Goal: Task Accomplishment & Management: Manage account settings

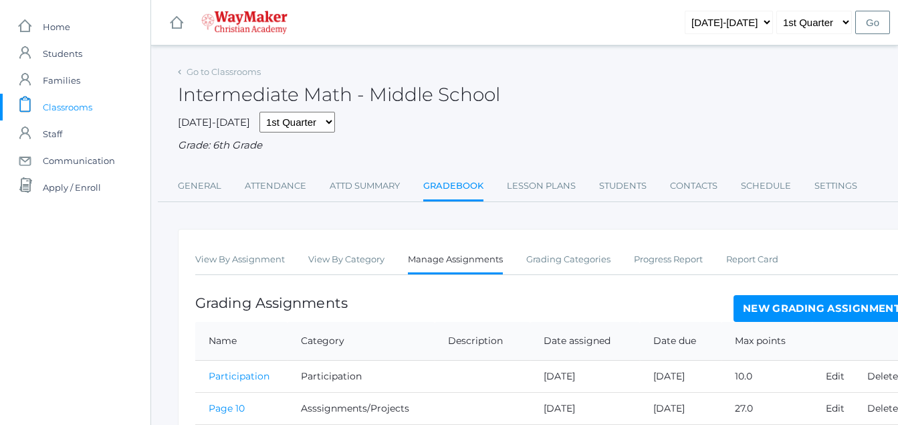
scroll to position [710, 0]
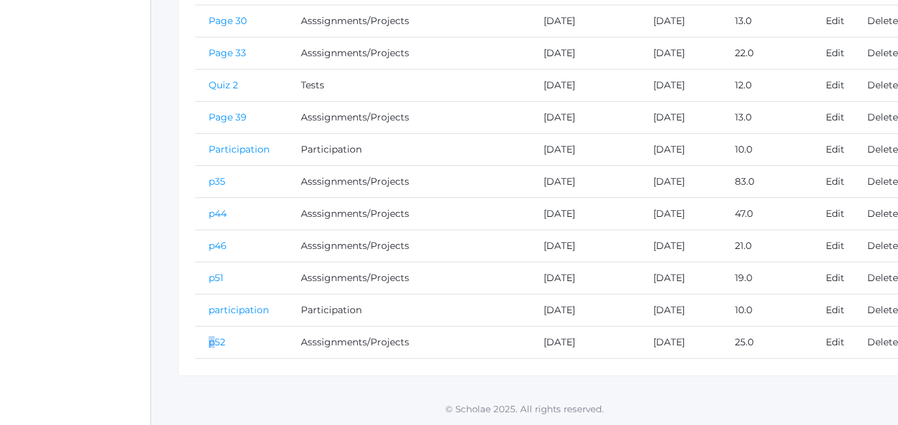
click at [217, 343] on link "p52" at bounding box center [217, 342] width 17 height 12
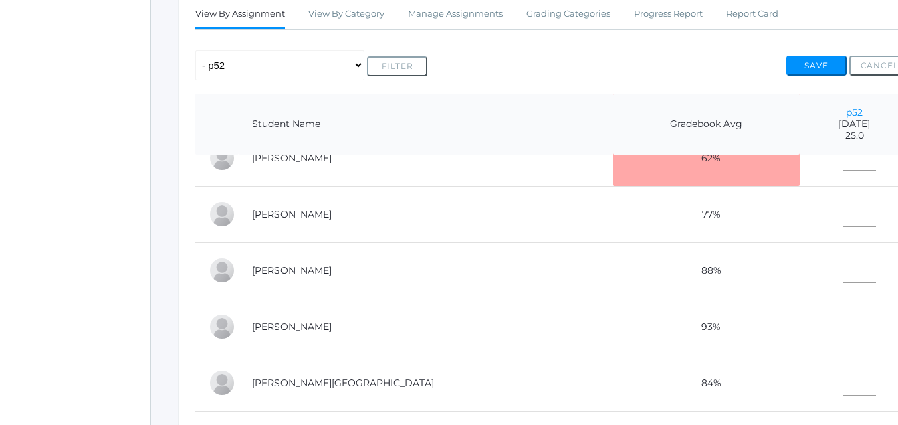
scroll to position [154, 0]
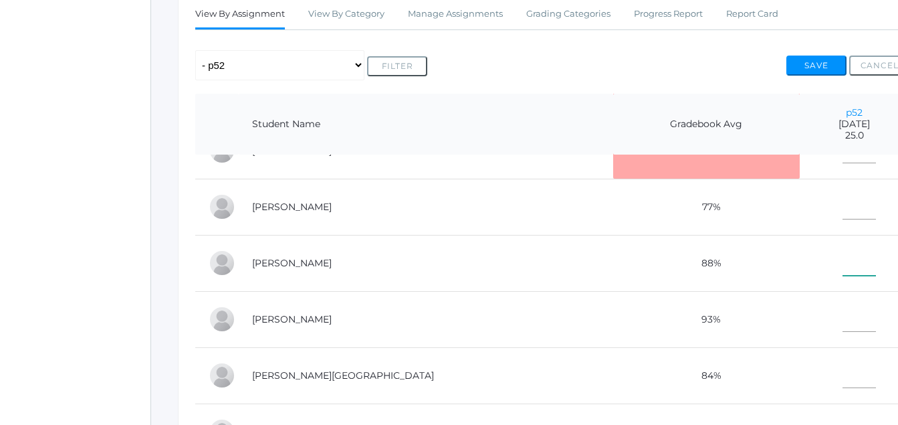
click at [843, 245] on input"] "text" at bounding box center [859, 260] width 33 height 30
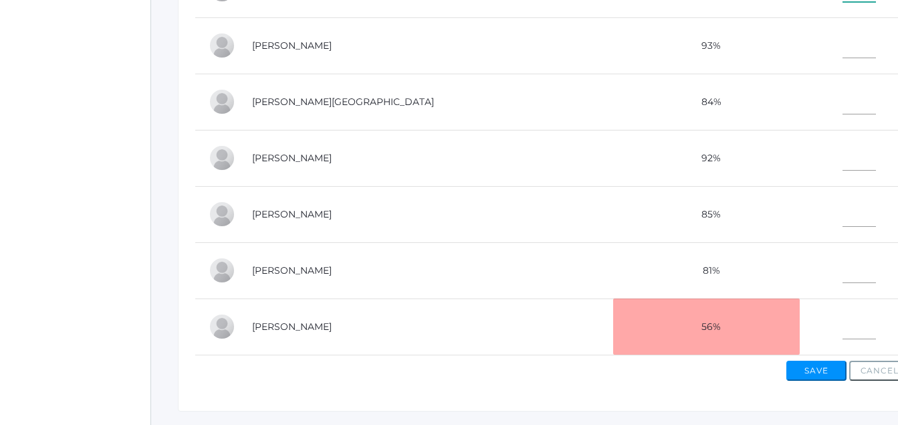
scroll to position [526, 0]
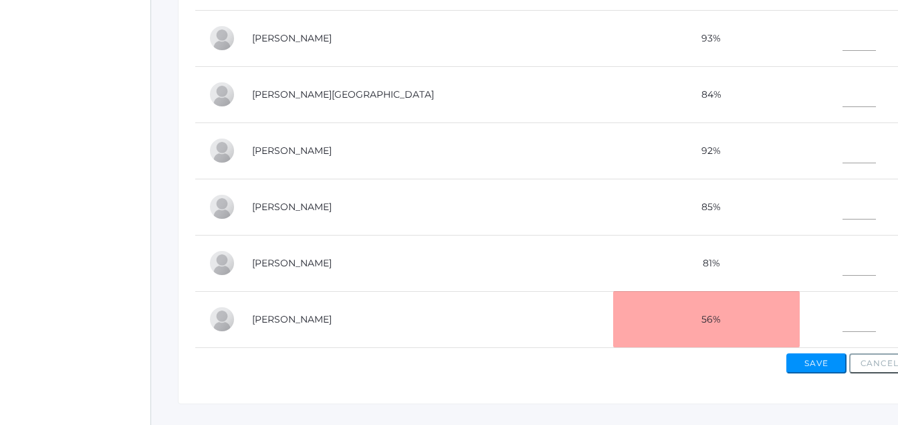
type input"] "12"
click at [843, 248] on input"] "text" at bounding box center [859, 260] width 33 height 30
type input"] "33"
click at [843, 314] on input"] "text" at bounding box center [859, 317] width 33 height 30
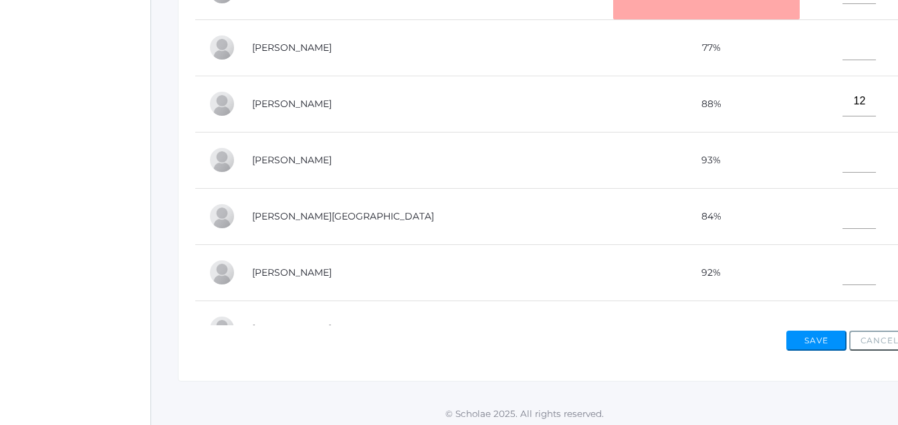
scroll to position [556, 0]
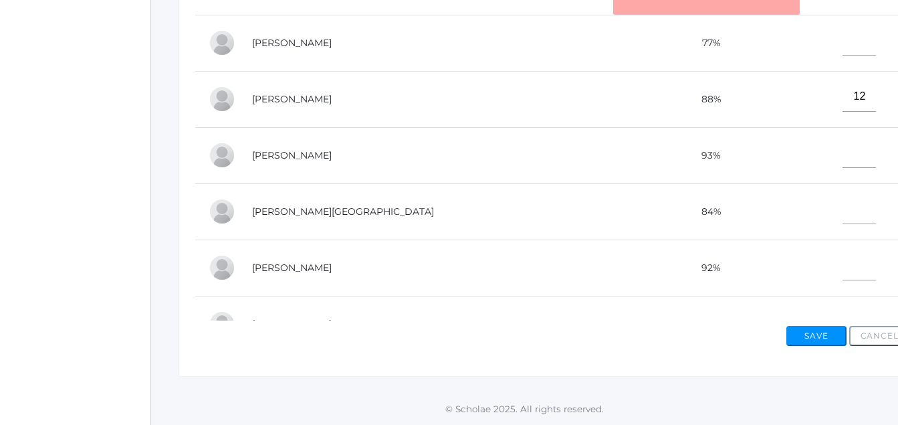
type input"] "6"
click at [803, 244] on td at bounding box center [855, 267] width 110 height 56
click at [813, 336] on button "Save" at bounding box center [816, 336] width 60 height 20
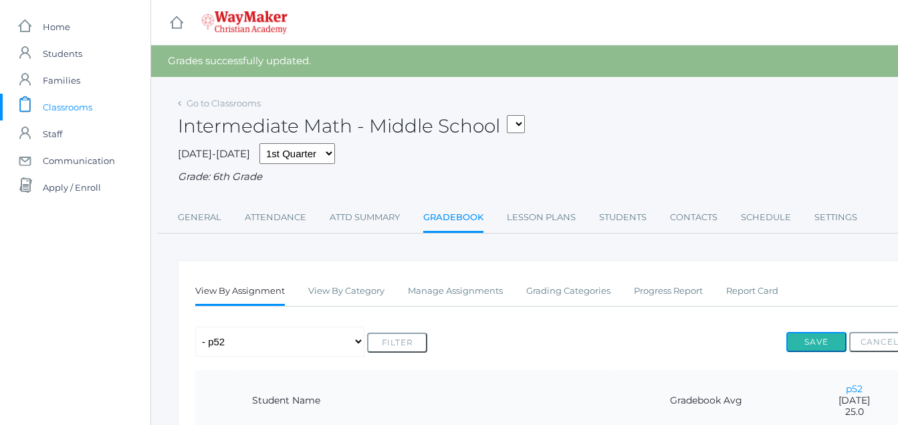
click at [811, 336] on button "Save" at bounding box center [816, 342] width 60 height 20
